Goal: Task Accomplishment & Management: Manage account settings

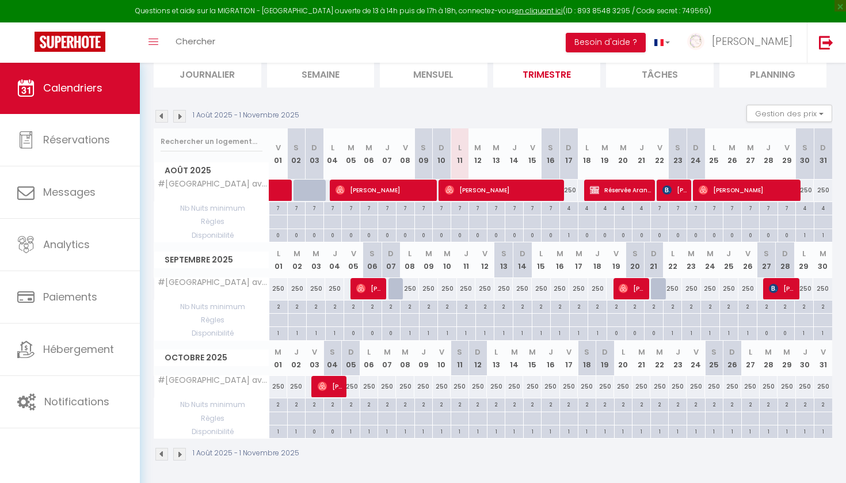
click at [536, 97] on section "1 Août 2025 - 1 Novembre 2025 Gestion des prix Nb Nuits minimum Règles Disponib…" at bounding box center [493, 282] width 678 height 379
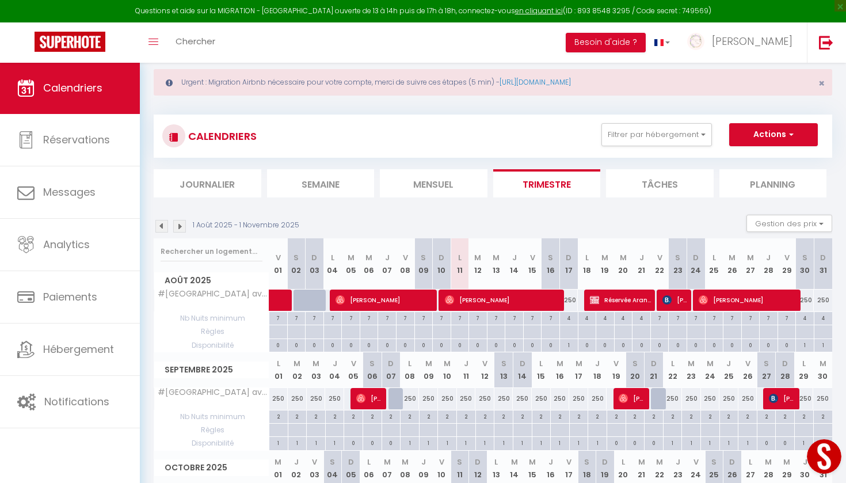
scroll to position [20, 0]
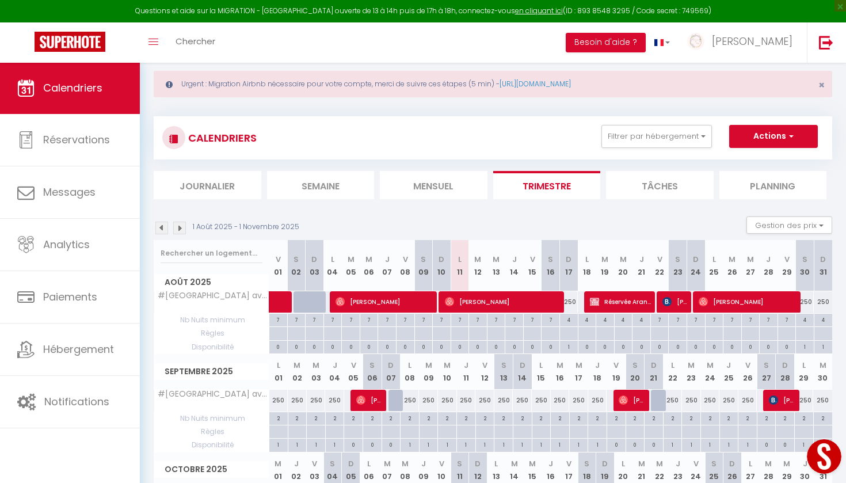
click at [762, 136] on button "Actions" at bounding box center [773, 136] width 89 height 23
click at [763, 227] on button "Gestion des prix" at bounding box center [789, 224] width 86 height 17
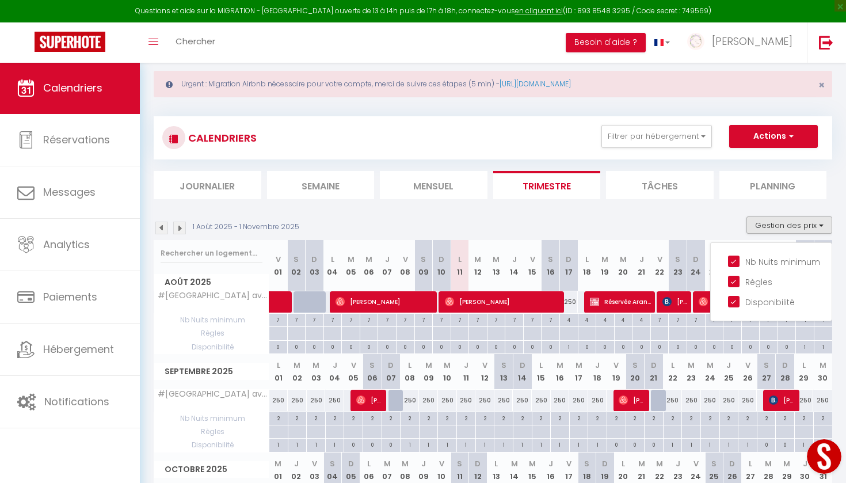
click at [671, 207] on section "1 Août 2025 - 1 Novembre 2025 Gestion des prix Nb Nuits minimum Règles Disponib…" at bounding box center [493, 394] width 678 height 379
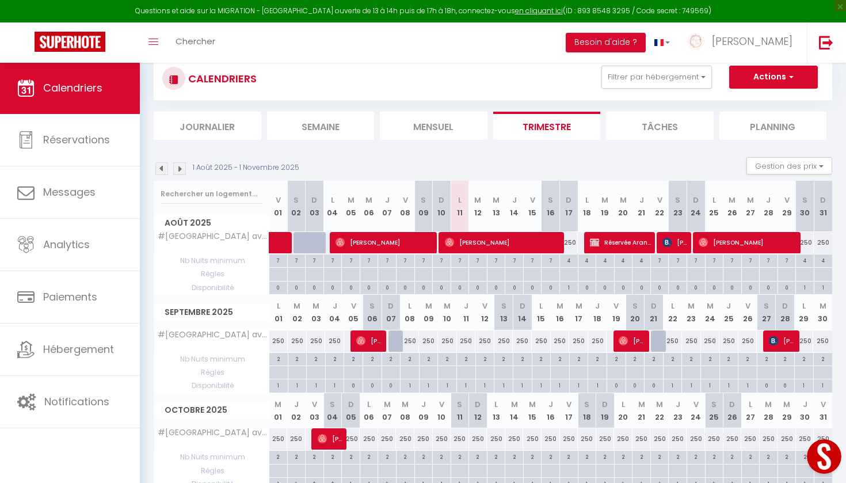
scroll to position [77, 0]
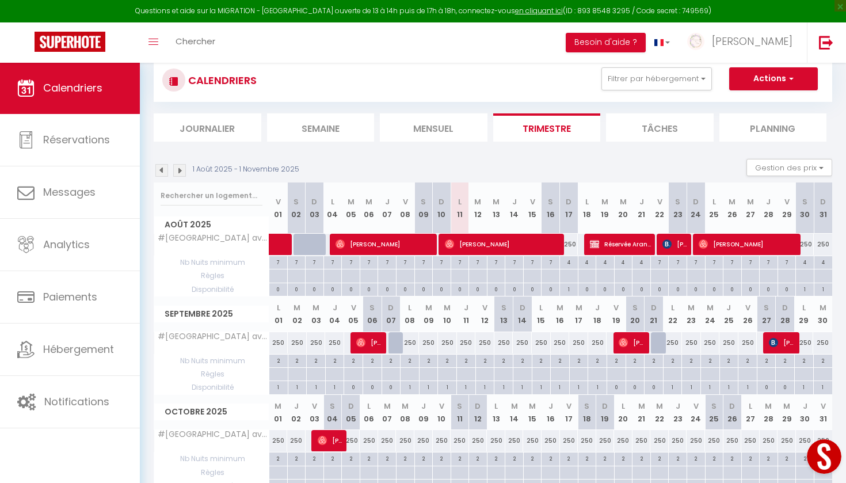
click at [803, 259] on div "4" at bounding box center [805, 261] width 18 height 11
type input "4"
type input "[DATE]"
type input "Dim 31 Août 2025"
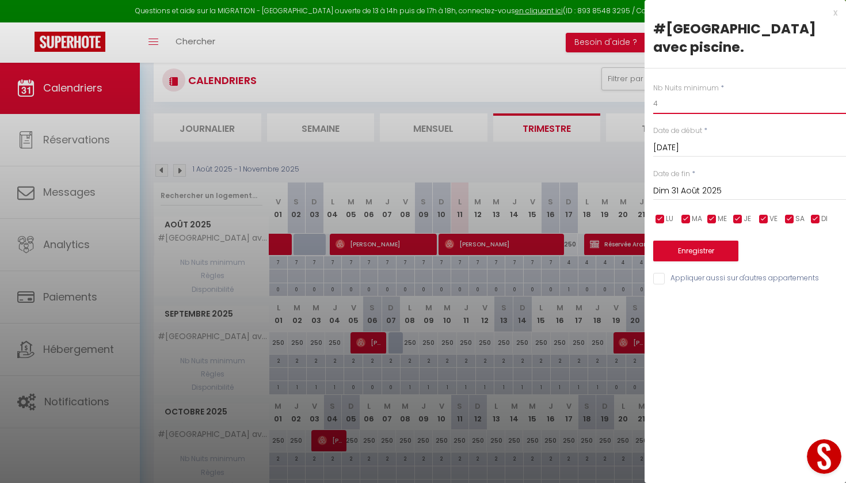
click at [666, 109] on input "4" at bounding box center [749, 103] width 193 height 21
type input "2"
click at [705, 243] on button "Enregistrer" at bounding box center [695, 251] width 85 height 21
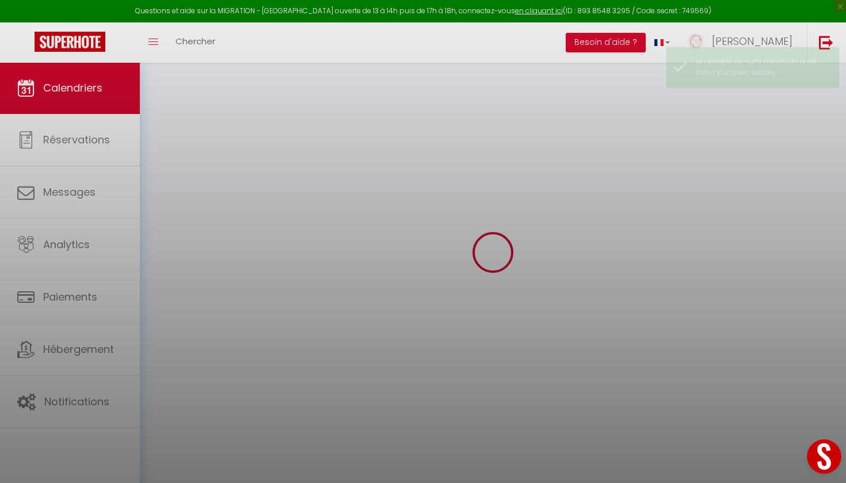
scroll to position [62, 0]
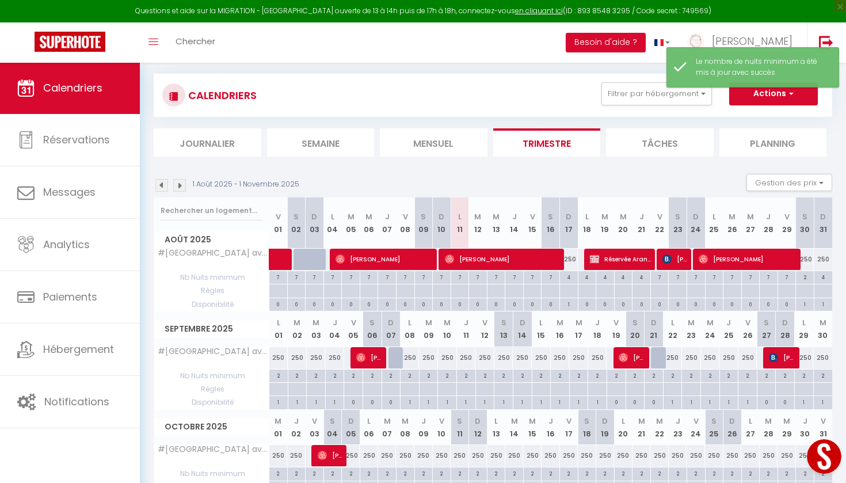
click at [826, 277] on div "4" at bounding box center [823, 276] width 18 height 11
type input "4"
type input "Dim 31 Août 2025"
type input "Lun 01 Septembre 2025"
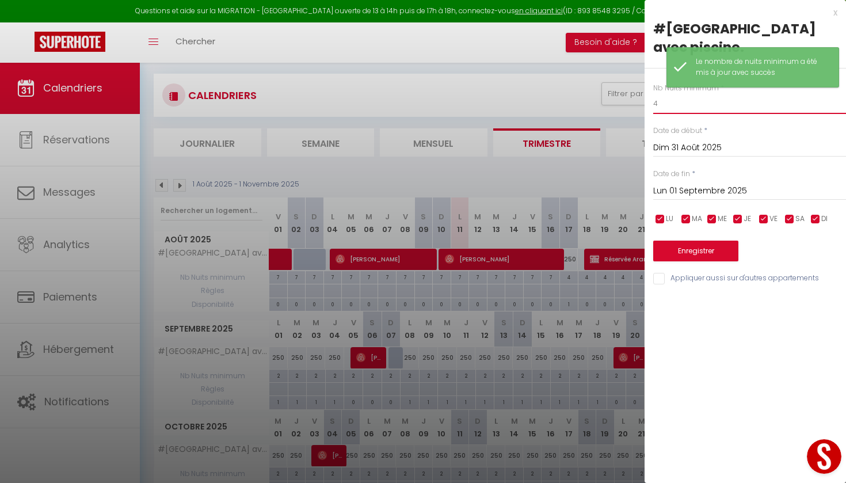
click at [672, 106] on input "4" at bounding box center [749, 103] width 193 height 21
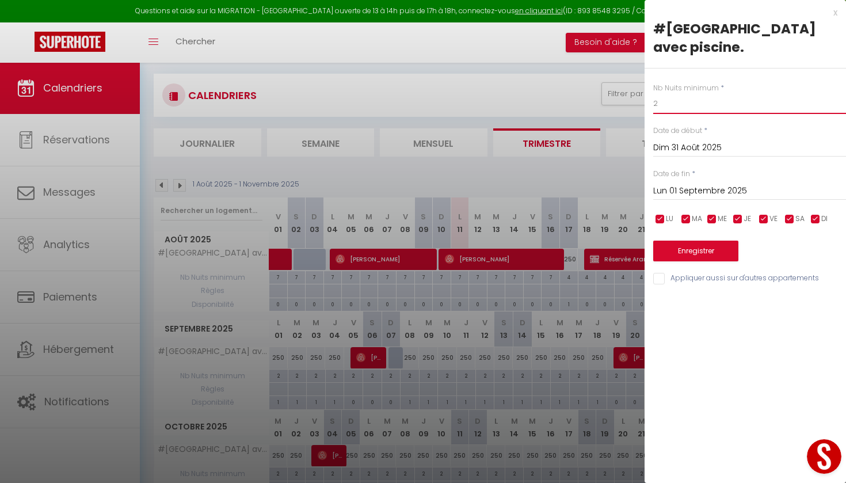
type input "2"
click at [690, 245] on button "Enregistrer" at bounding box center [695, 251] width 85 height 21
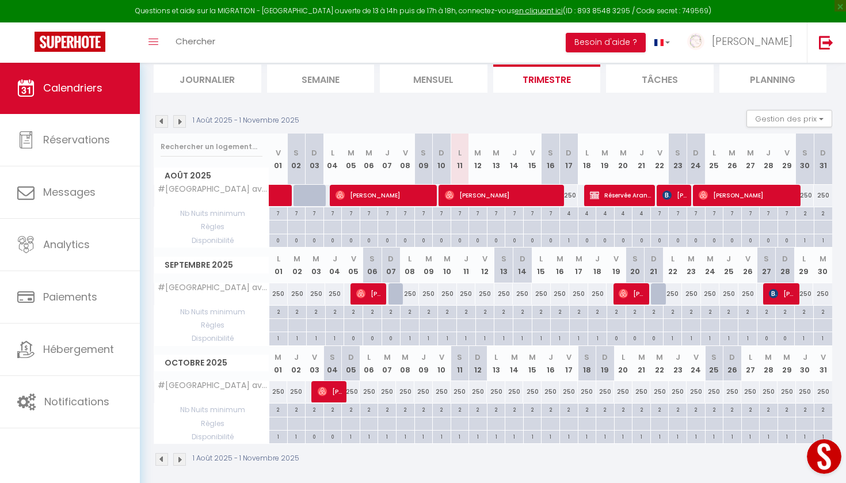
scroll to position [127, 0]
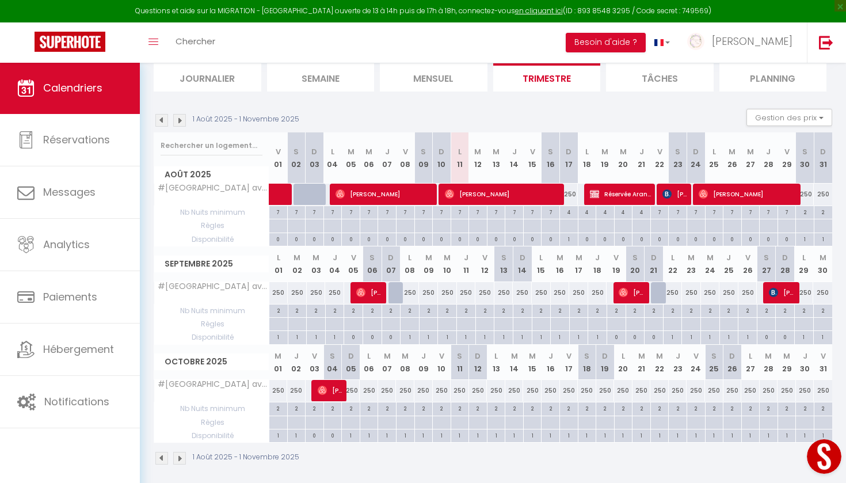
click at [395, 292] on div at bounding box center [397, 293] width 19 height 22
type input "250"
type input "Dim 07 Septembre 2025"
type input "Lun 08 Septembre 2025"
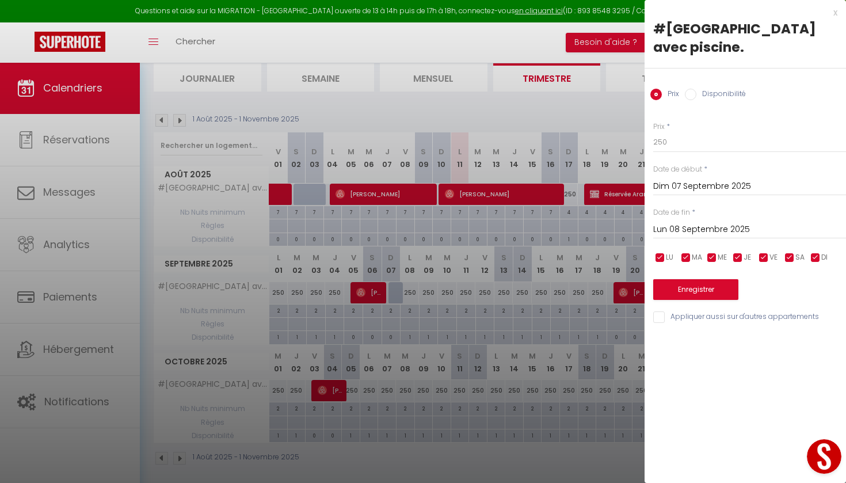
click at [692, 96] on input "Disponibilité" at bounding box center [691, 95] width 12 height 12
radio input "true"
radio input "false"
click at [678, 289] on button "Enregistrer" at bounding box center [695, 290] width 85 height 21
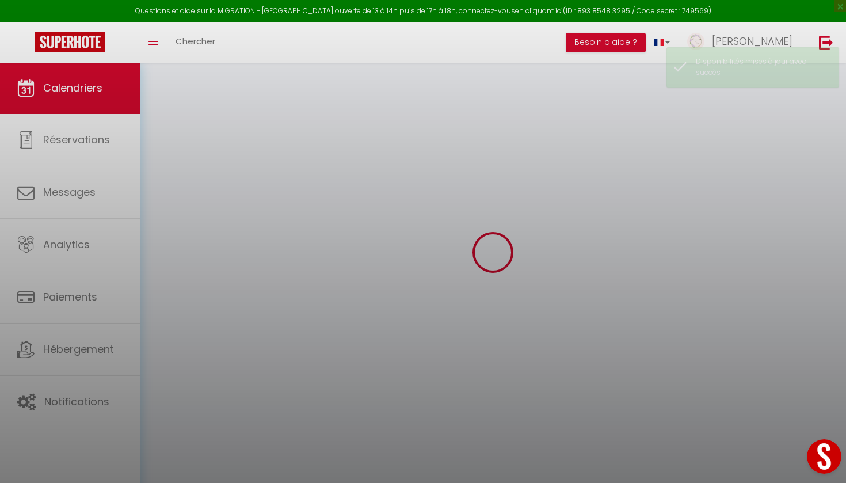
scroll to position [62, 0]
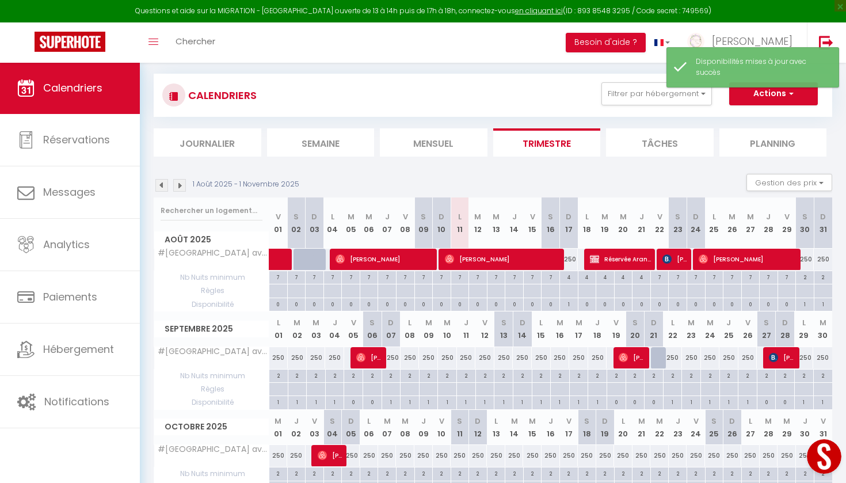
click at [661, 364] on div at bounding box center [660, 358] width 19 height 22
select select "1"
type input "Dim 21 Septembre 2025"
type input "Lun 22 Septembre 2025"
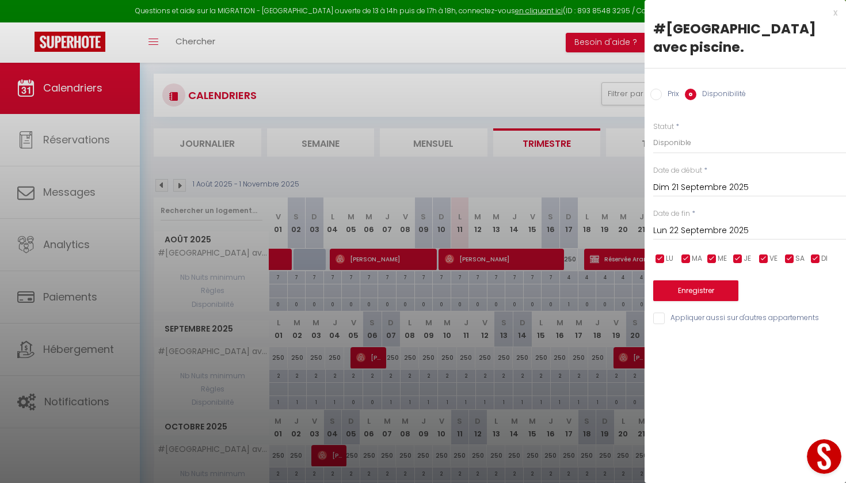
click at [706, 293] on button "Enregistrer" at bounding box center [695, 290] width 85 height 21
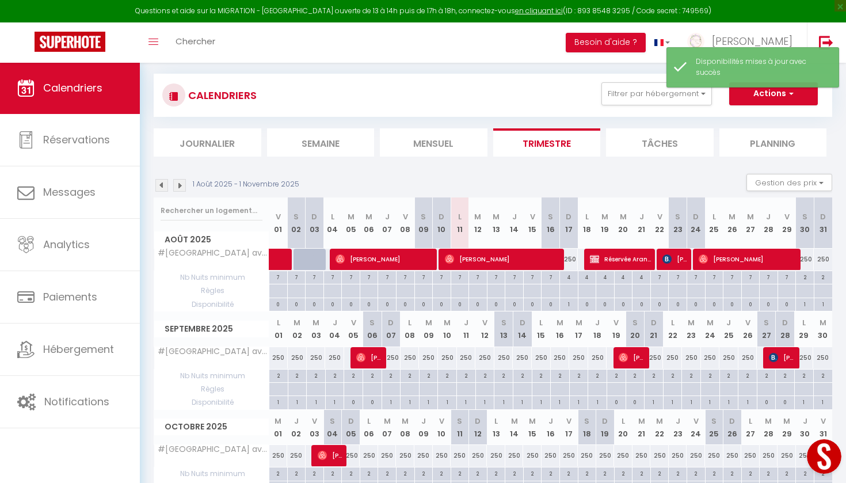
click at [518, 333] on th "D 14" at bounding box center [522, 328] width 19 height 35
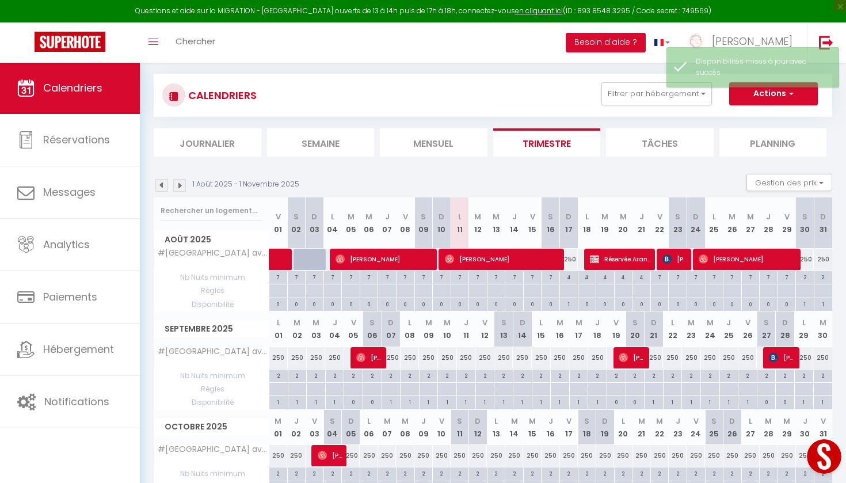
click at [506, 363] on div "250" at bounding box center [503, 357] width 19 height 21
select select "1"
type input "[DATE]"
type input "Dim 14 Septembre 2025"
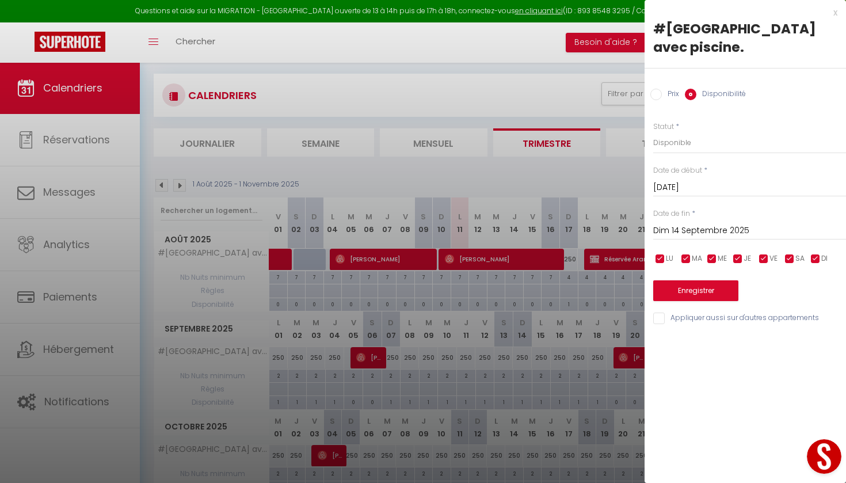
click at [398, 373] on div at bounding box center [423, 241] width 846 height 483
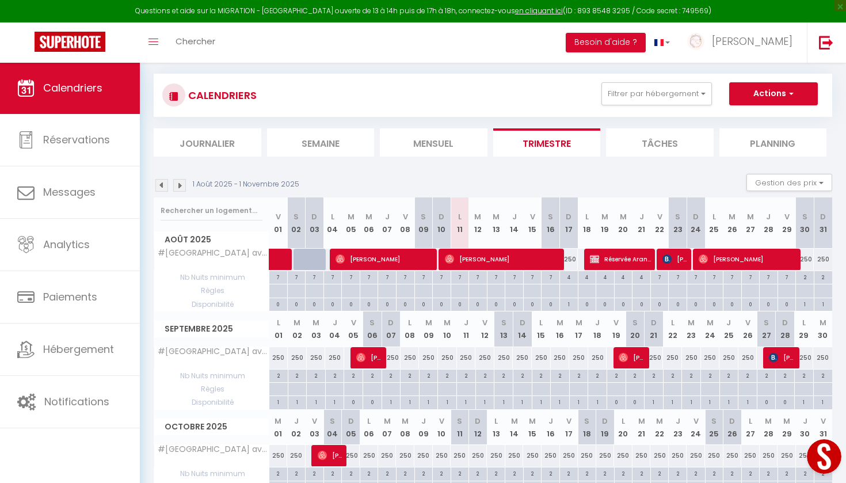
click at [276, 377] on div "2" at bounding box center [278, 374] width 18 height 11
type input "2"
type input "Lun 01 Septembre 2025"
type input "[DATE]"
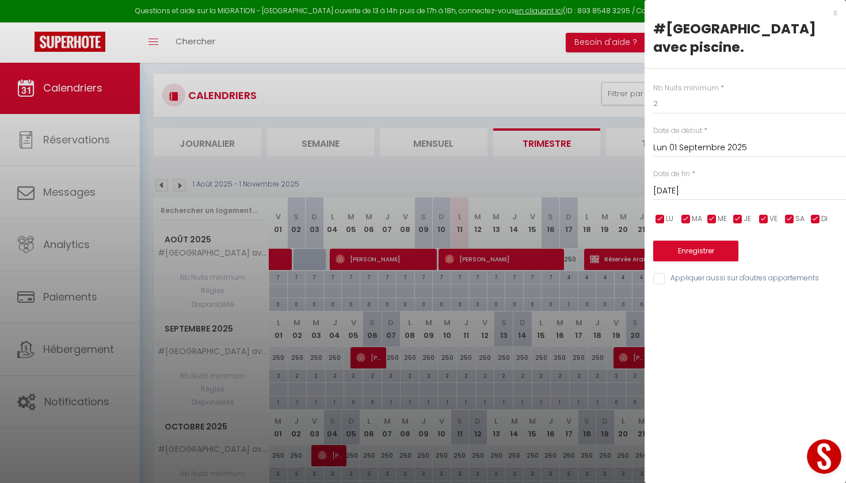
click at [279, 363] on div at bounding box center [423, 241] width 846 height 483
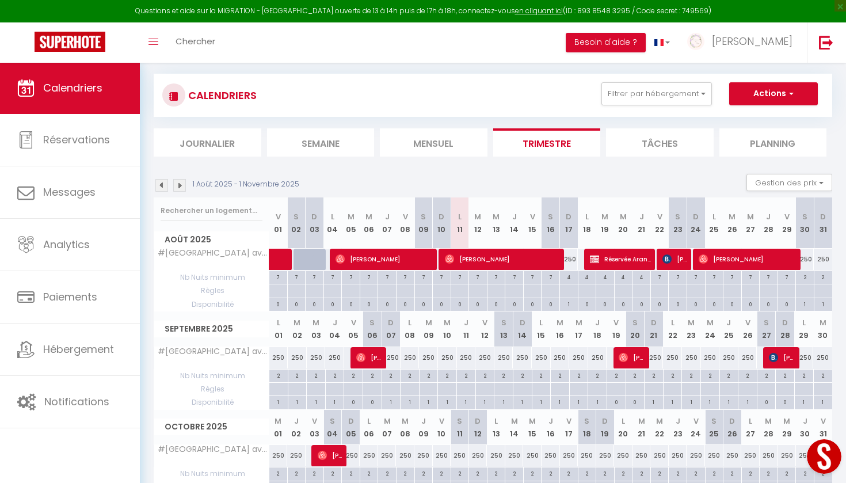
click at [279, 360] on div "250" at bounding box center [278, 357] width 19 height 21
select select "1"
type input "Lun 01 Septembre 2025"
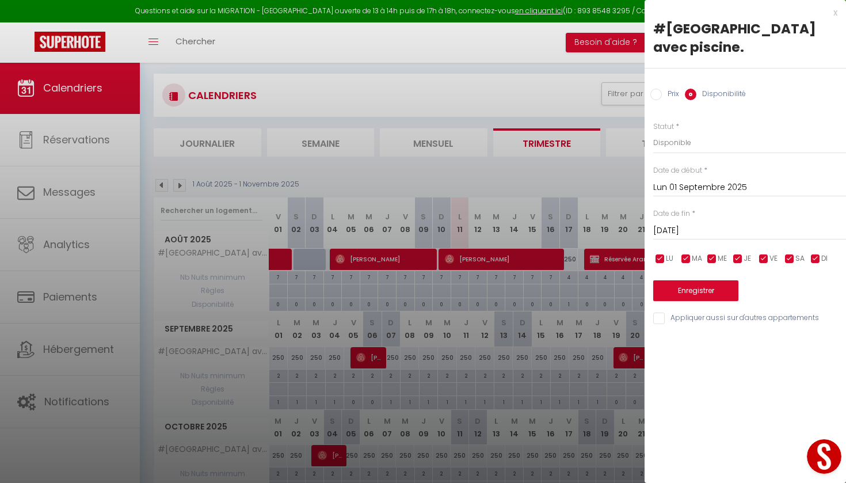
click at [729, 231] on input "[DATE]" at bounding box center [749, 230] width 193 height 15
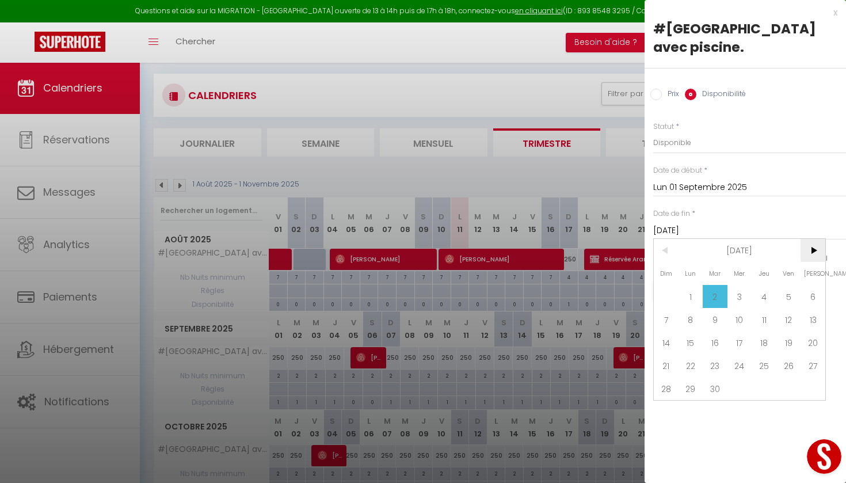
click at [815, 246] on span ">" at bounding box center [812, 250] width 25 height 23
click at [740, 294] on span "1" at bounding box center [739, 296] width 25 height 23
type input "Mer 01 Octobre 2025"
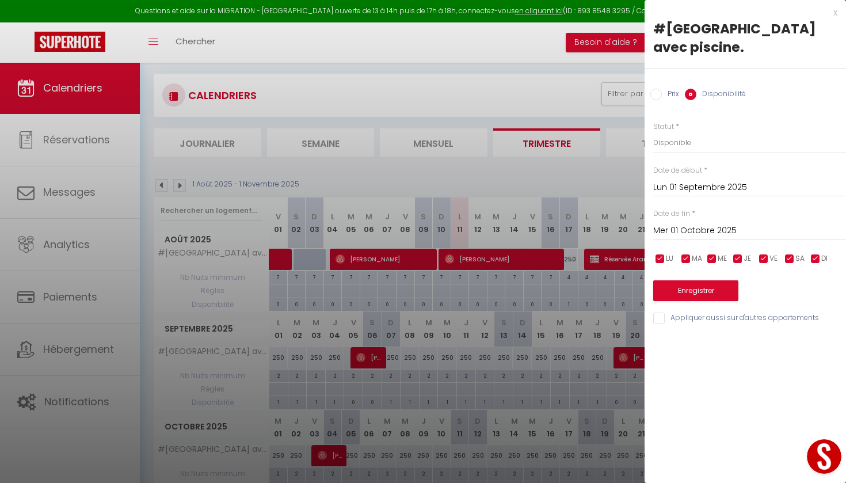
click at [729, 292] on button "Enregistrer" at bounding box center [695, 290] width 85 height 21
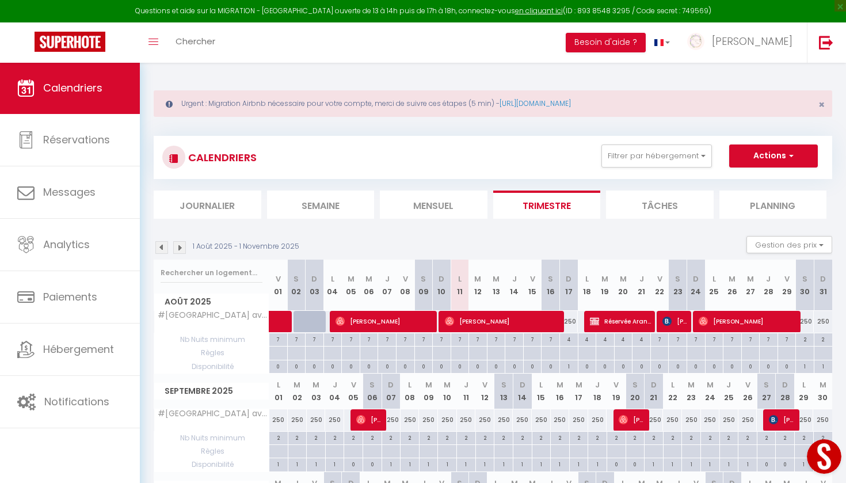
scroll to position [0, 0]
click at [634, 155] on button "Filtrer par hébergement" at bounding box center [656, 155] width 110 height 23
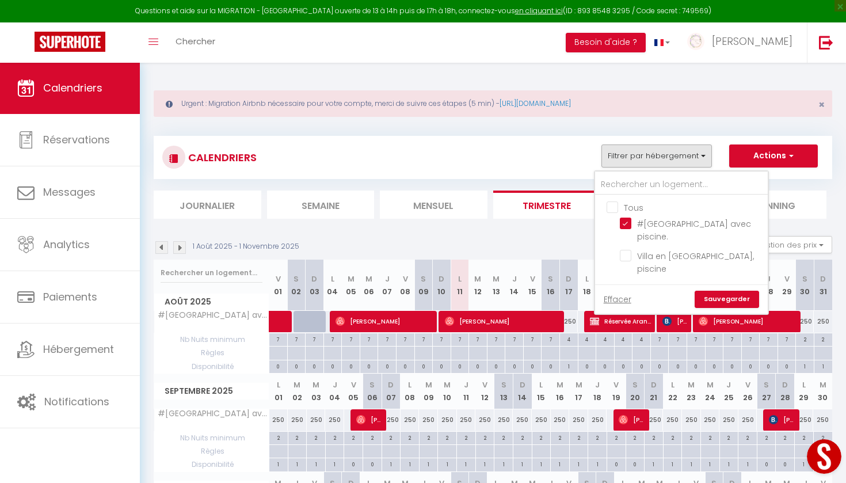
click at [618, 208] on input "Tous" at bounding box center [693, 207] width 173 height 12
checkbox input "true"
click at [730, 291] on link "Sauvegarder" at bounding box center [727, 299] width 64 height 17
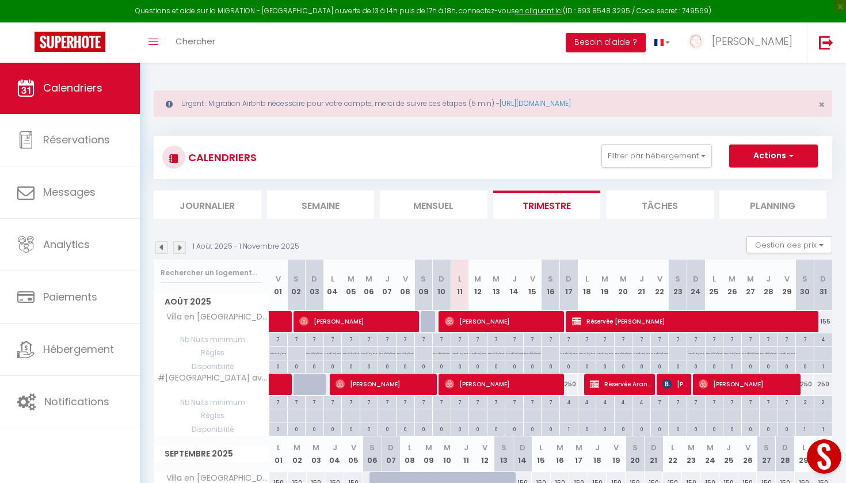
click at [335, 322] on span "[PERSON_NAME]" at bounding box center [357, 321] width 117 height 22
select select "OK"
select select "1"
select select "0"
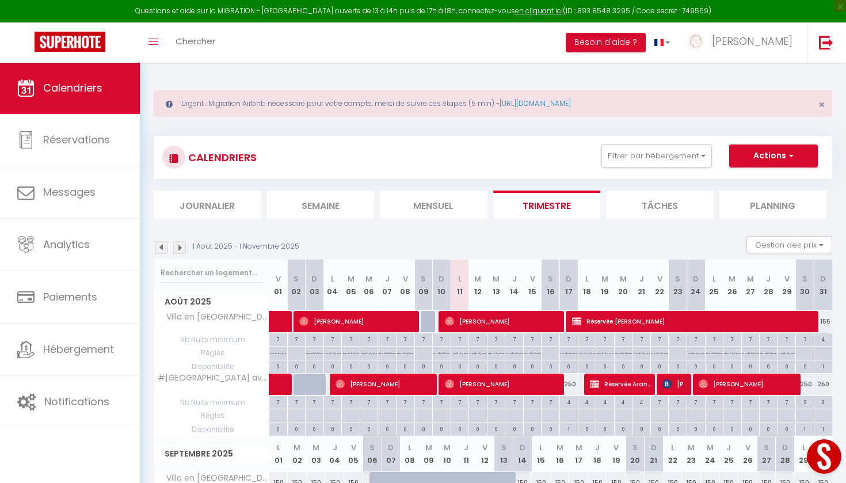
select select "1"
select select
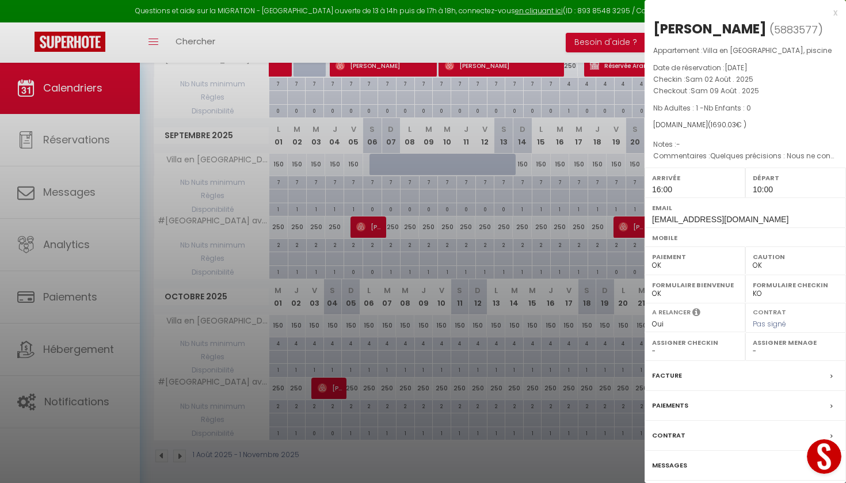
scroll to position [318, 0]
click at [666, 463] on label "Messages" at bounding box center [669, 465] width 35 height 12
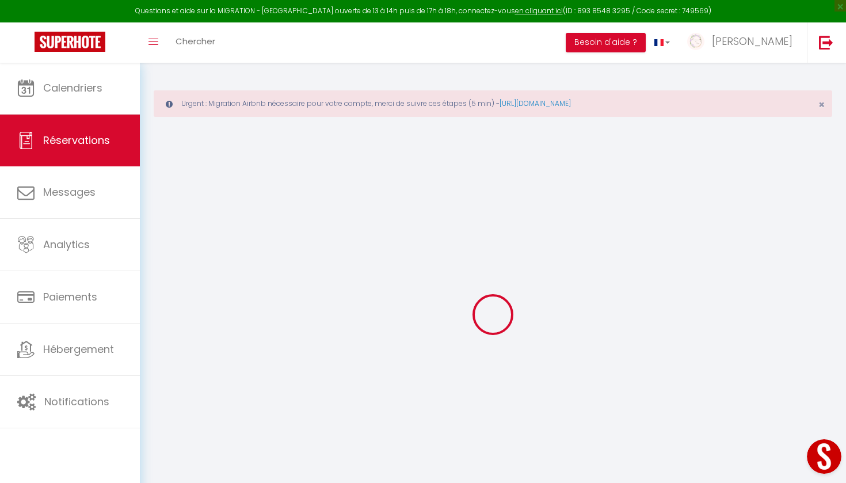
select select
checkbox input "false"
select select
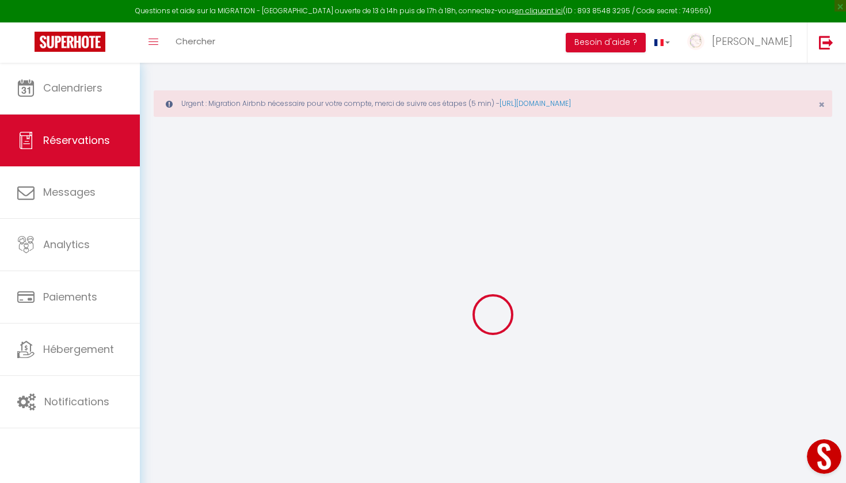
checkbox input "false"
type textarea "Quelques précisions : Nous ne connaissons pas encore notre horaire d’arrivée 4 …"
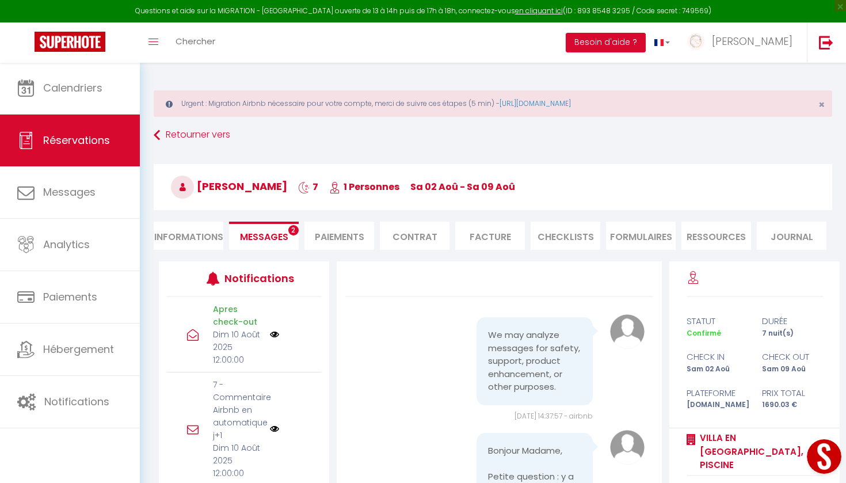
scroll to position [18228, 0]
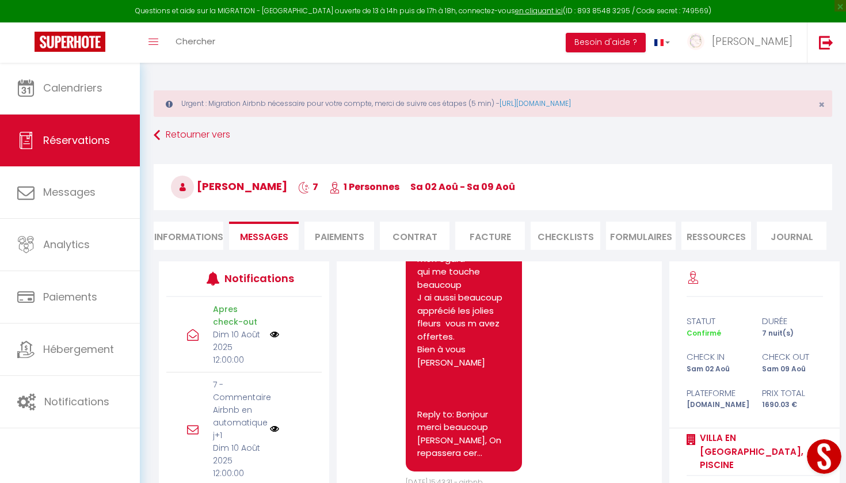
click at [194, 235] on li "Informations" at bounding box center [189, 236] width 70 height 28
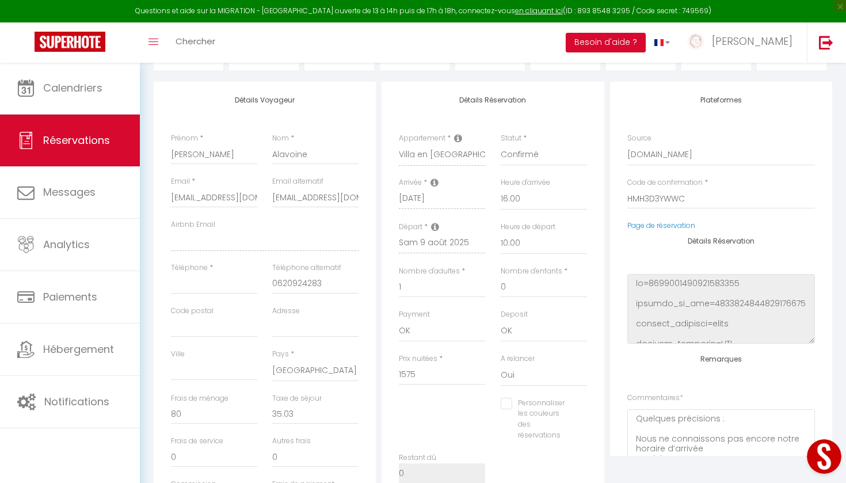
scroll to position [179, 0]
drag, startPoint x: 327, startPoint y: 283, endPoint x: 268, endPoint y: 281, distance: 59.3
checkbox input "false"
